Goal: Book appointment/travel/reservation

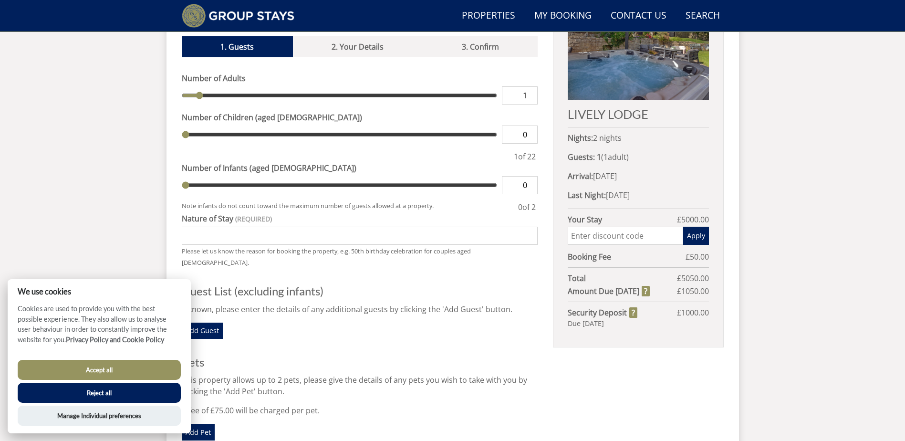
scroll to position [538, 0]
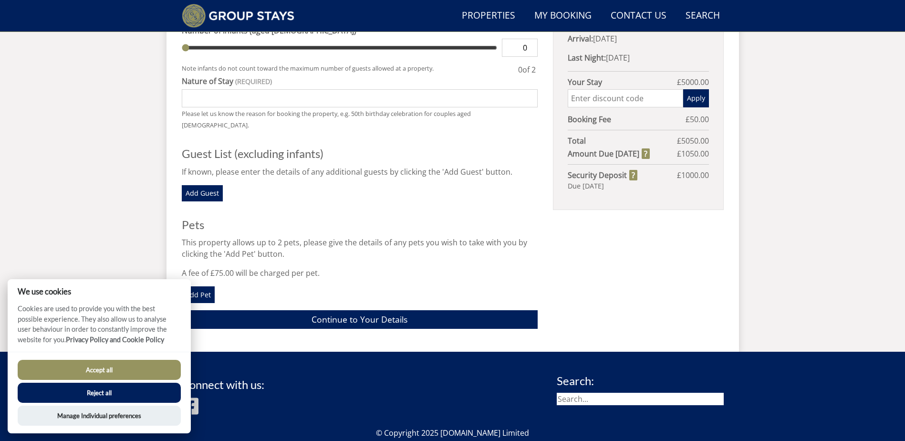
click at [125, 368] on button "Accept all" at bounding box center [99, 370] width 163 height 20
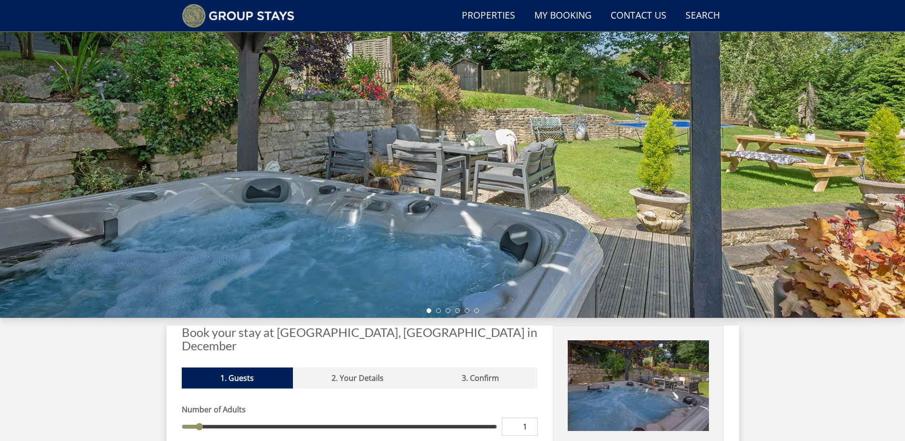
scroll to position [61, 0]
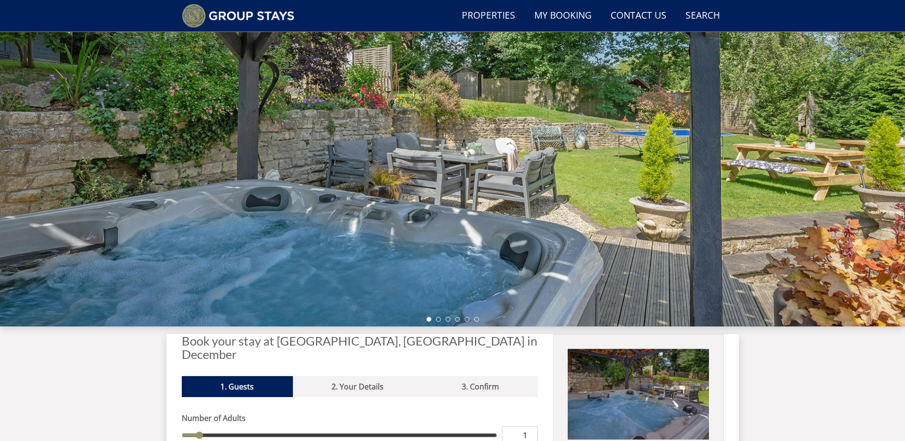
click at [600, 222] on div at bounding box center [452, 159] width 905 height 334
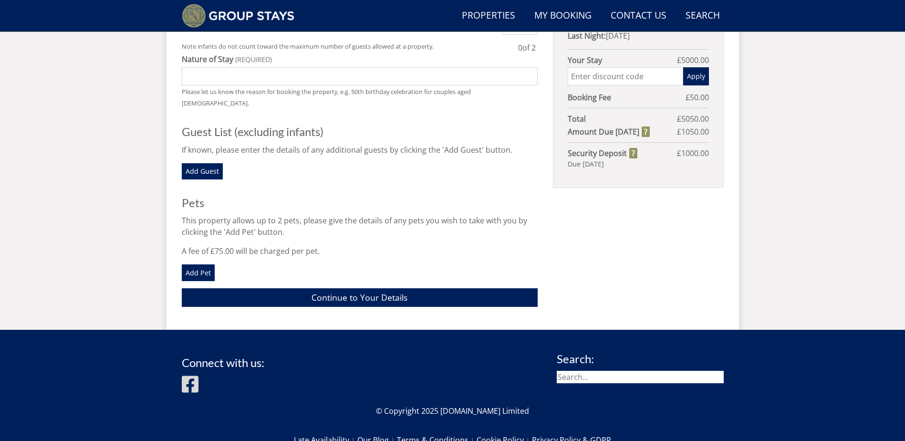
scroll to position [305, 0]
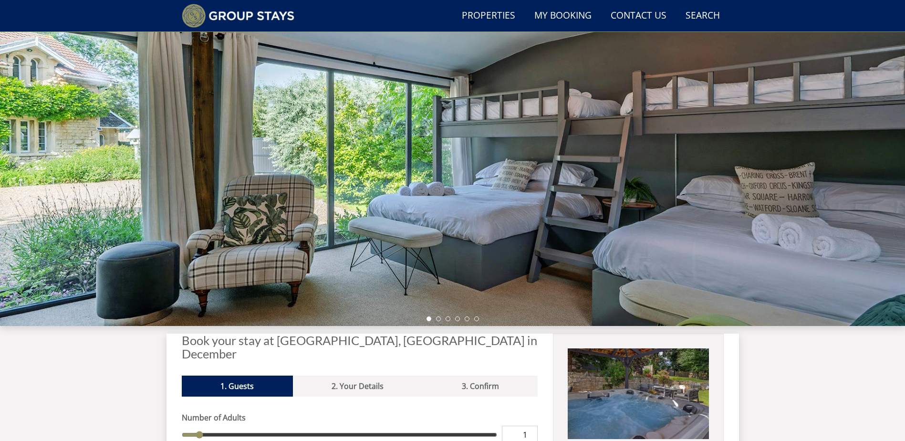
scroll to position [61, 0]
click at [436, 320] on li at bounding box center [438, 319] width 5 height 5
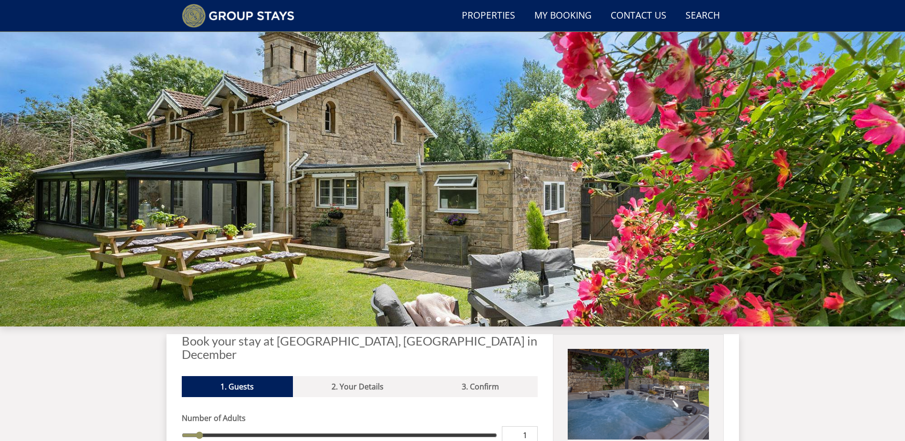
click at [450, 319] on li at bounding box center [448, 319] width 5 height 5
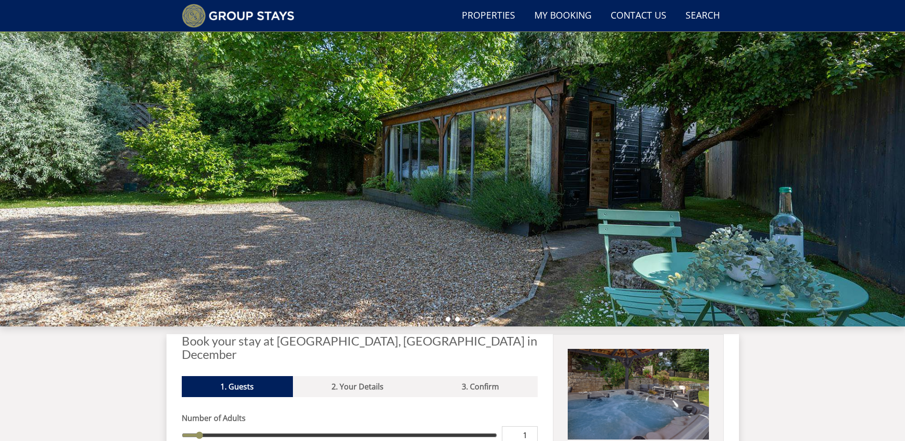
click at [457, 320] on li at bounding box center [457, 319] width 5 height 5
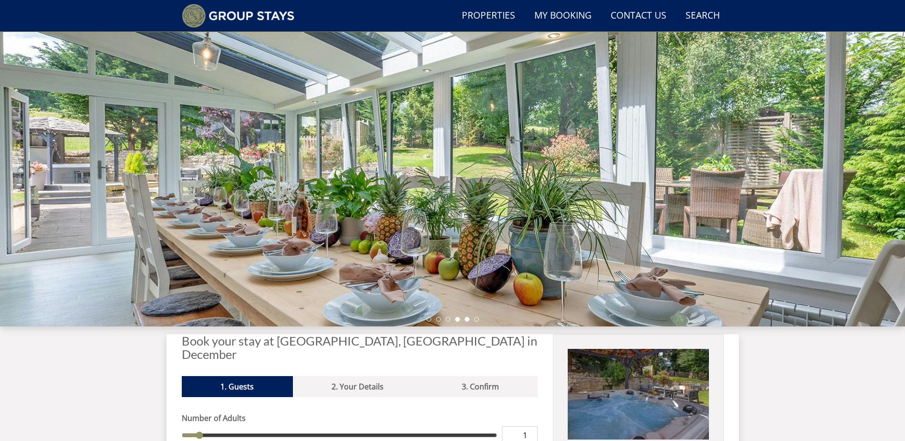
click at [467, 321] on li at bounding box center [467, 319] width 5 height 5
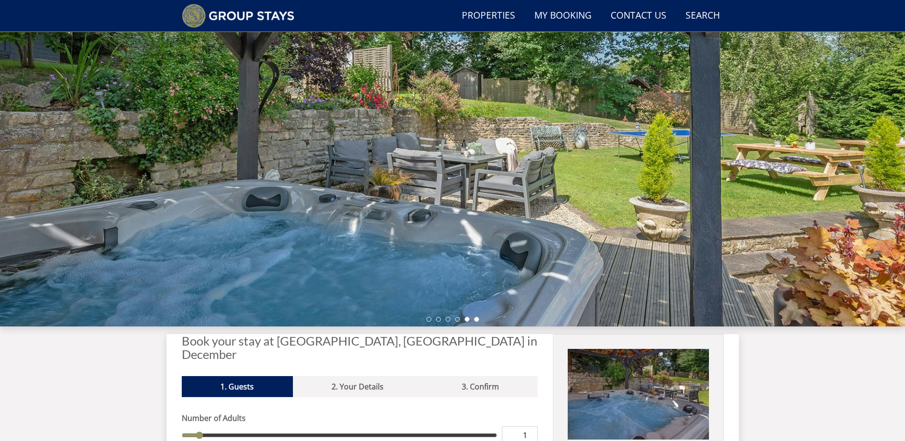
click at [477, 321] on li at bounding box center [476, 319] width 5 height 5
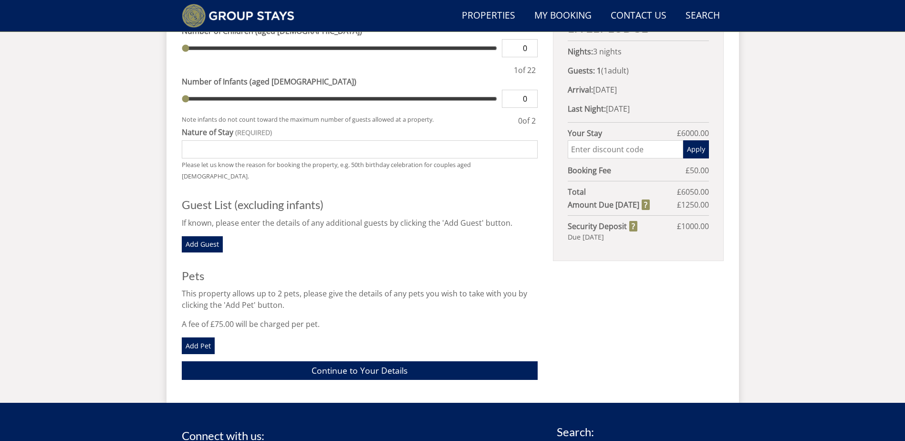
scroll to position [347, 0]
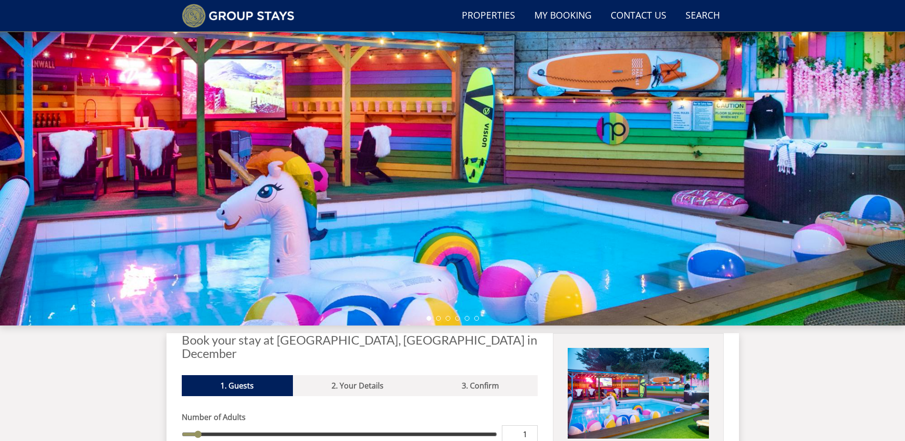
scroll to position [61, 0]
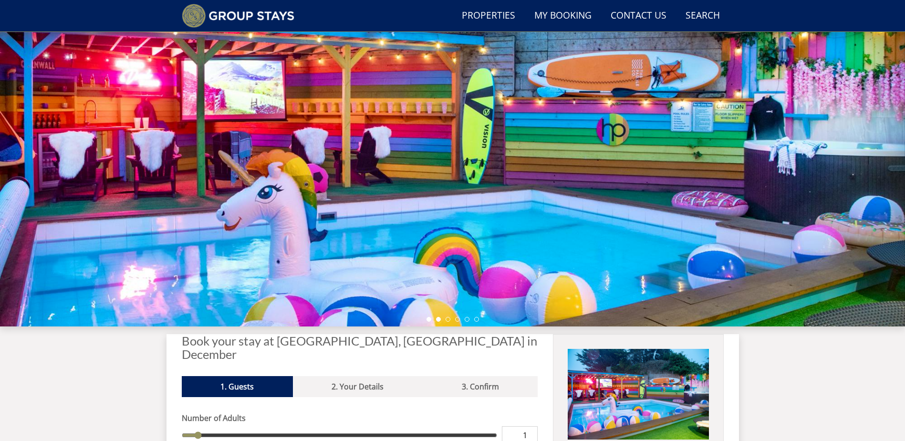
click at [438, 321] on li at bounding box center [438, 319] width 5 height 5
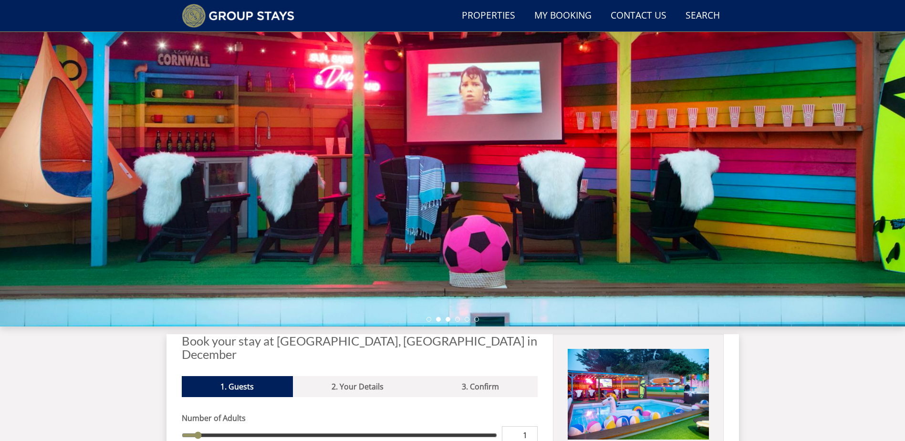
click at [447, 319] on li at bounding box center [448, 319] width 5 height 5
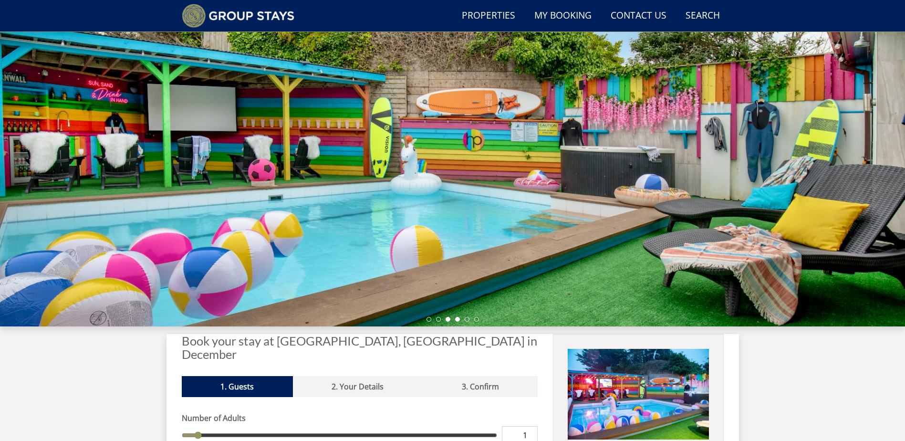
click at [455, 319] on li at bounding box center [457, 319] width 5 height 5
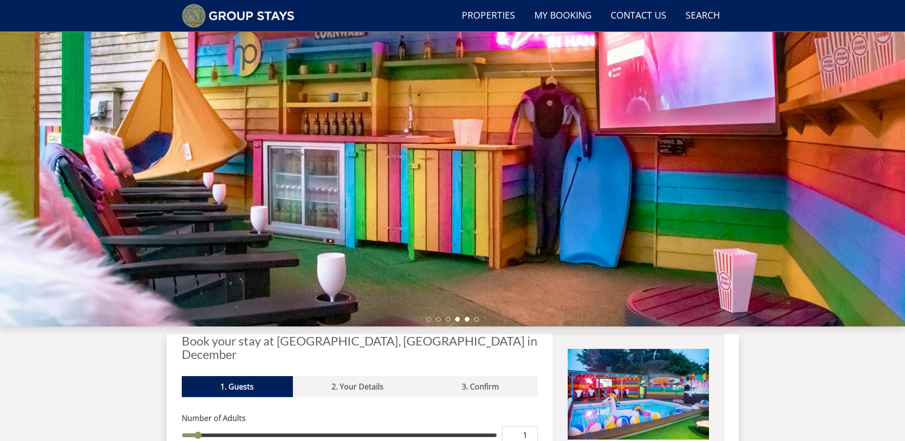
click at [467, 321] on li at bounding box center [467, 319] width 5 height 5
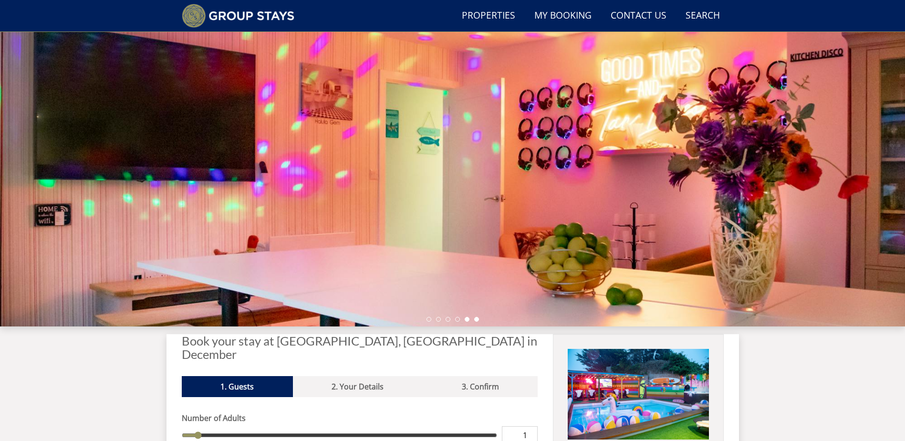
click at [474, 320] on li at bounding box center [476, 319] width 5 height 5
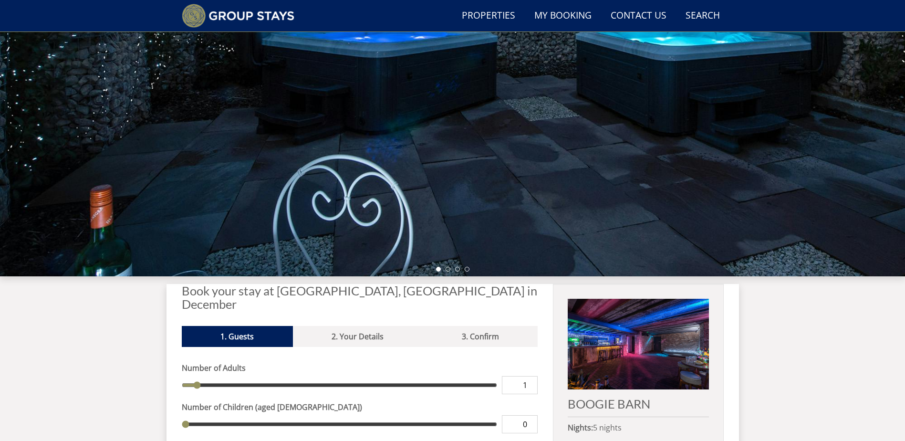
scroll to position [121, 0]
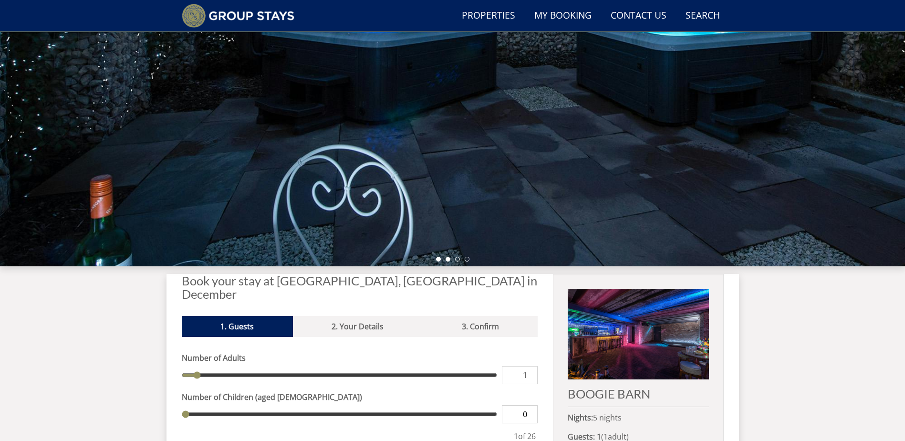
click at [447, 259] on li at bounding box center [448, 259] width 5 height 5
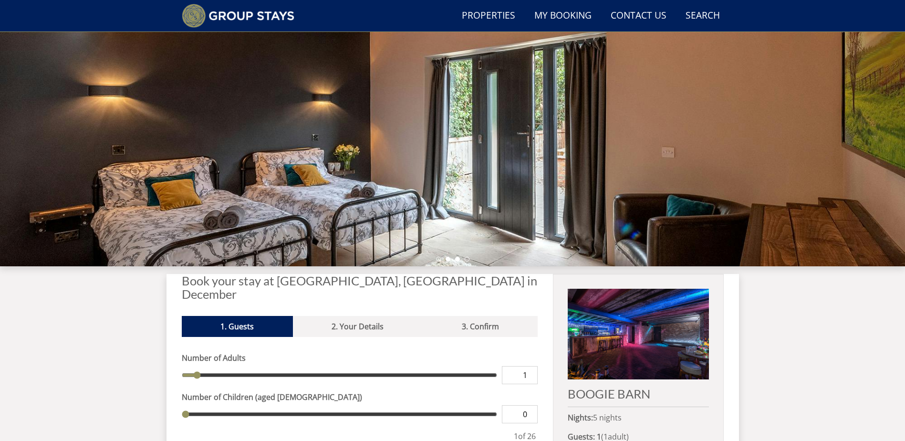
click at [459, 260] on li at bounding box center [457, 259] width 5 height 5
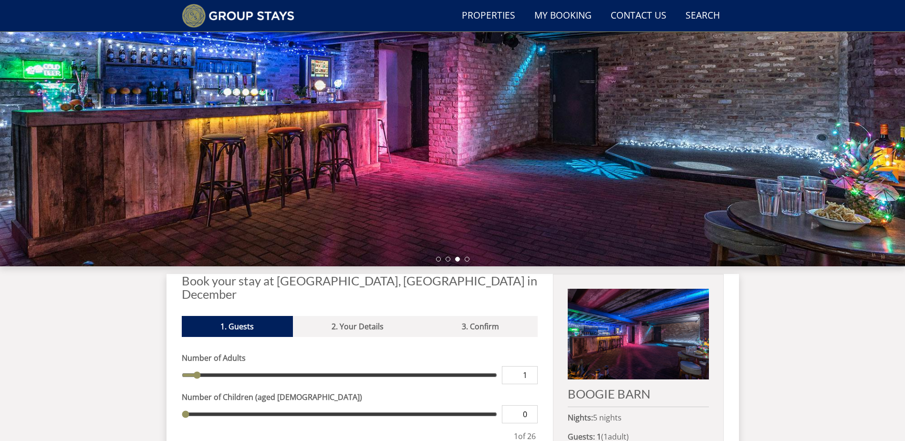
click at [473, 260] on div at bounding box center [452, 99] width 905 height 334
click at [467, 259] on li at bounding box center [467, 259] width 5 height 5
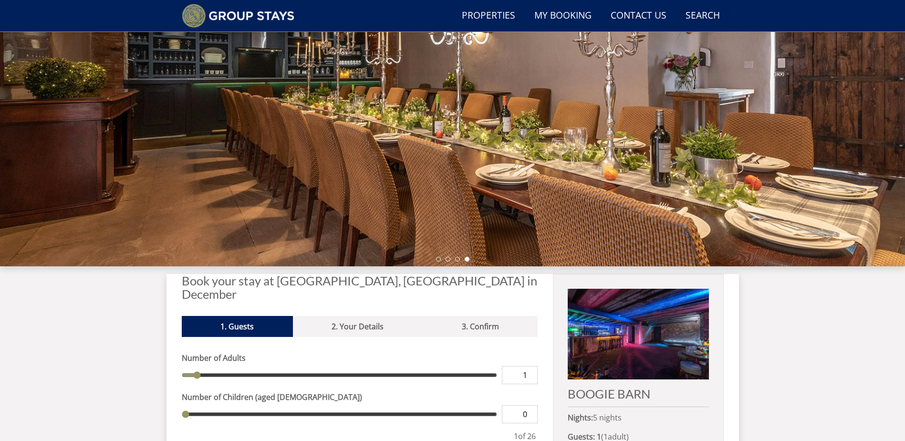
drag, startPoint x: 467, startPoint y: 259, endPoint x: 467, endPoint y: 252, distance: 6.7
click at [467, 255] on div "Guests 1 2 3 4 5 6 7 8 9 10 11 12 13 14 15 16 17 18 19 20 21 22 23 24 25 26 27 …" at bounding box center [452, 99] width 905 height 334
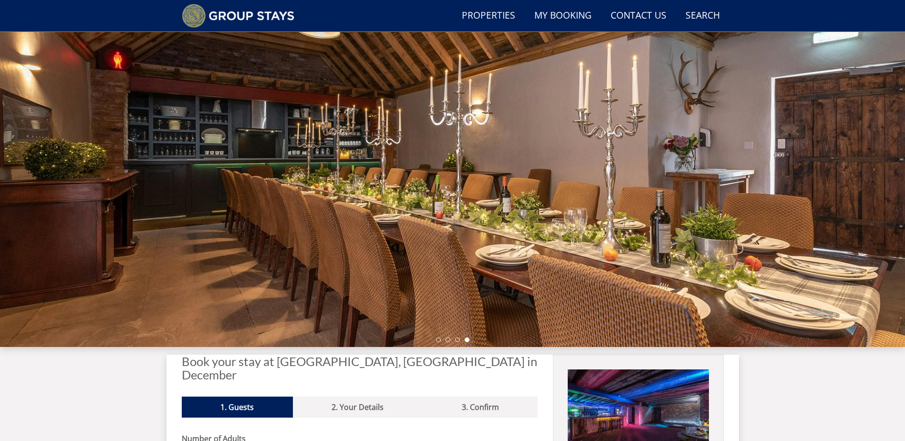
scroll to position [0, 0]
